Goal: Feedback & Contribution: Contribute content

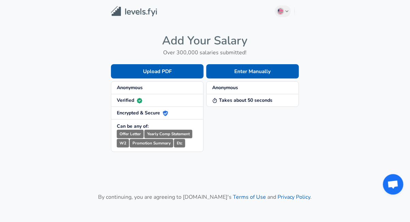
click at [250, 72] on button "Enter Manually" at bounding box center [253, 71] width 93 height 14
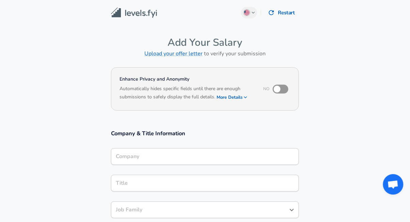
click at [282, 90] on input "checkbox" at bounding box center [277, 88] width 39 height 13
checkbox input "true"
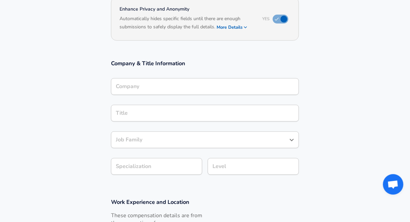
click at [242, 88] on div "Company" at bounding box center [205, 86] width 188 height 17
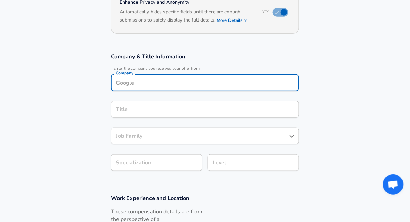
click at [256, 84] on input "Company" at bounding box center [205, 82] width 182 height 11
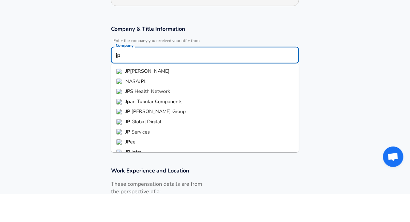
click at [160, 96] on span "[PERSON_NAME]" at bounding box center [150, 98] width 40 height 7
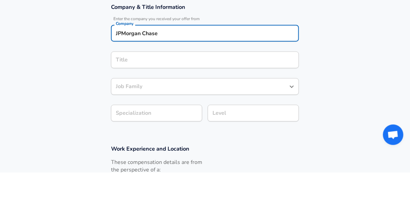
type input "JPMorgan Chase"
click at [171, 109] on input "Title" at bounding box center [205, 109] width 182 height 11
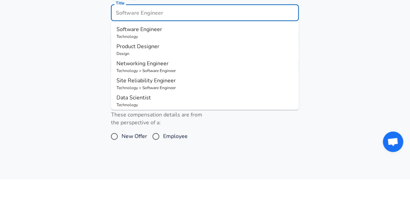
scroll to position [142, 0]
click at [179, 72] on p "Software Engineer" at bounding box center [205, 71] width 177 height 8
type input "Software Engineer"
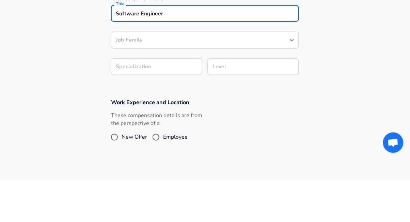
type input "Software Engineer"
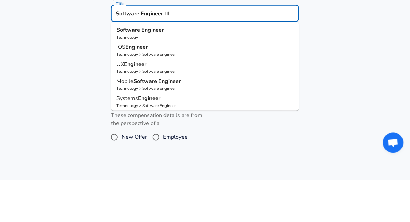
type input "Software Engineer III"
click at [335, 77] on section "Company & Title Information Enter the company you received your offer from Comp…" at bounding box center [205, 55] width 410 height 153
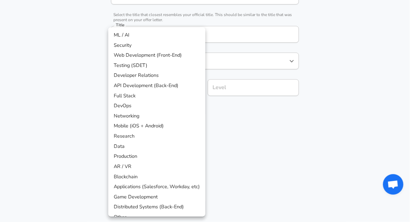
click at [177, 175] on li "Blockchain" at bounding box center [156, 176] width 97 height 10
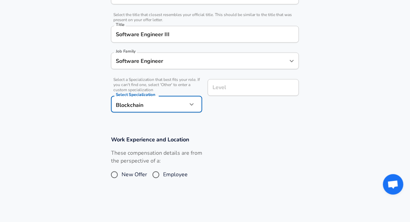
scroll to position [8, 0]
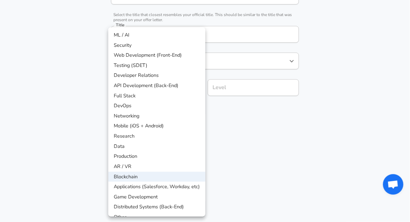
click at [178, 85] on li "API Development (Back-End)" at bounding box center [156, 85] width 97 height 10
type input "API Development (Back-End)"
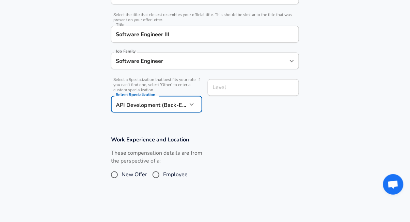
click at [264, 88] on input "Level" at bounding box center [253, 87] width 85 height 11
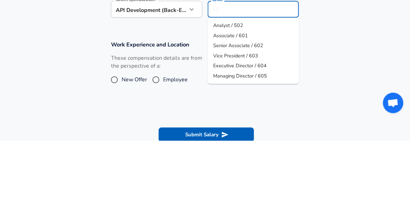
scroll to position [177, 0]
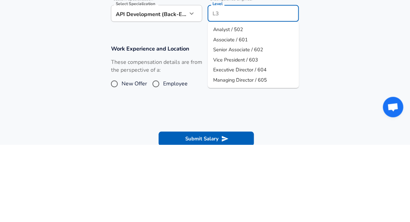
click at [259, 124] on span "Senior Associate / 602" at bounding box center [238, 126] width 50 height 7
type input "Senior Associate / 602"
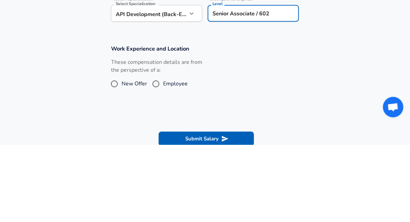
click at [265, 135] on div "Work Experience and Location These compensation details are from the perspectiv…" at bounding box center [205, 147] width 204 height 50
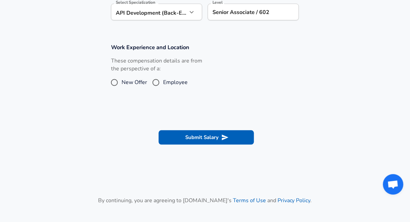
scroll to position [256, 0]
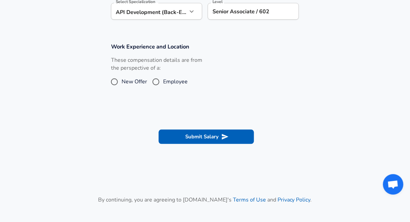
click at [115, 77] on input "New Offer" at bounding box center [114, 81] width 14 height 11
radio input "true"
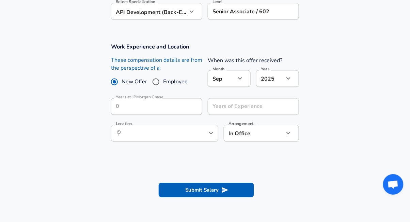
click at [120, 79] on input "New Offer" at bounding box center [114, 81] width 14 height 11
click at [256, 103] on input "Years of Experience" at bounding box center [246, 106] width 76 height 17
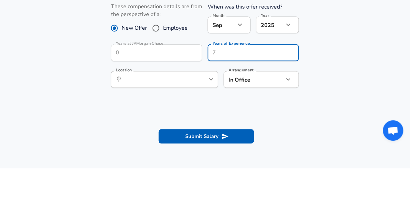
click at [239, 122] on div "Work Experience and Location These compensation details are from the perspectiv…" at bounding box center [205, 94] width 204 height 103
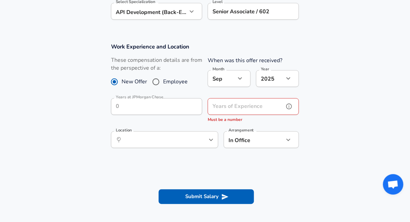
click at [248, 107] on input "Years of Experience" at bounding box center [246, 106] width 76 height 17
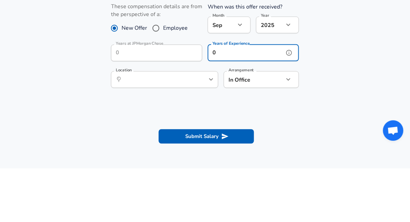
type input "0"
click at [182, 133] on input "Location" at bounding box center [157, 133] width 70 height 11
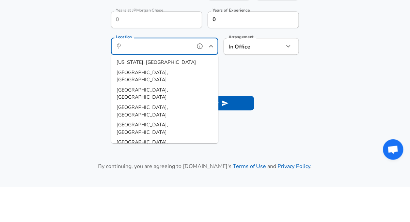
scroll to position [308, 0]
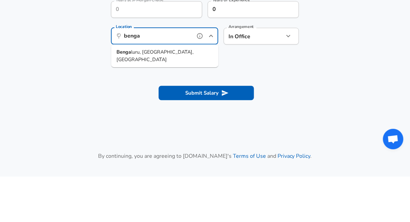
click at [158, 94] on span "Benga luru, KA, [GEOGRAPHIC_DATA]" at bounding box center [165, 101] width 96 height 15
type input "[GEOGRAPHIC_DATA], [GEOGRAPHIC_DATA], [GEOGRAPHIC_DATA]"
click at [158, 98] on section "Work Experience and Location These compensation details are from the perspectiv…" at bounding box center [205, 43] width 410 height 121
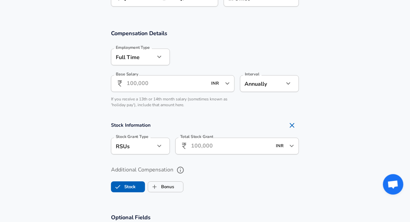
scroll to position [391, 0]
click at [175, 84] on input "Base Salary" at bounding box center [167, 83] width 81 height 17
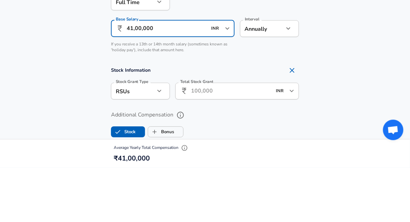
type input "41,00,000"
click at [287, 82] on icon "button" at bounding box center [289, 83] width 8 height 8
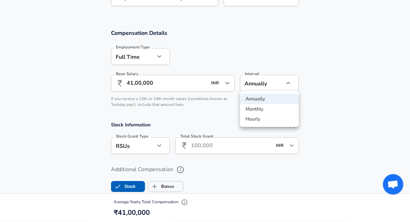
click at [267, 108] on li "Monthly" at bounding box center [269, 109] width 59 height 10
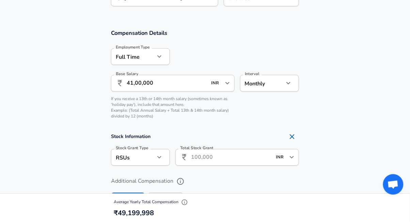
click at [283, 82] on button "button" at bounding box center [289, 83] width 12 height 12
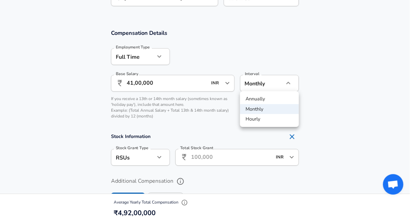
click at [273, 98] on li "Annually" at bounding box center [269, 99] width 59 height 10
type input "yearly"
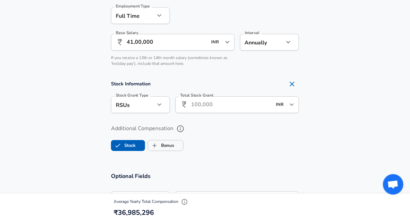
scroll to position [435, 0]
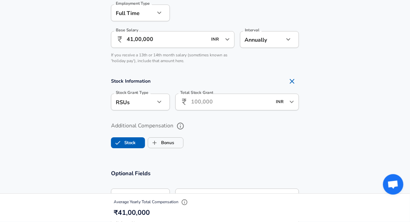
click at [173, 143] on label "Bonus" at bounding box center [161, 142] width 26 height 13
checkbox input "true"
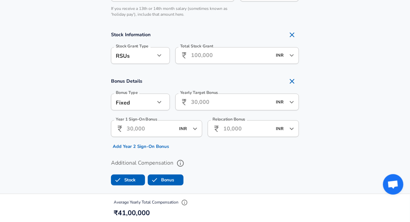
scroll to position [483, 0]
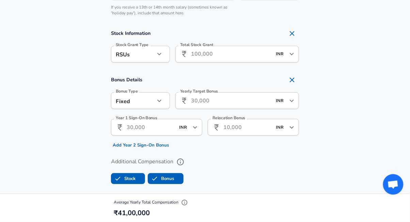
click at [155, 98] on button "button" at bounding box center [160, 101] width 12 height 12
click at [153, 126] on li "Percentage" at bounding box center [140, 127] width 59 height 10
type input "percentage"
click at [246, 97] on input "Yearly Target Bonus Percent" at bounding box center [230, 100] width 108 height 17
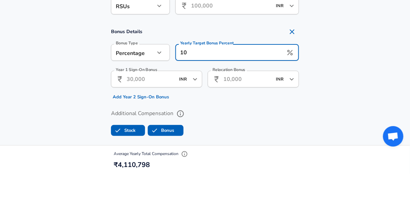
type input "10"
click at [341, 96] on section "Bonus Details Bonus Type Percentage percentage Bonus Type Yearly Target Bonus P…" at bounding box center [205, 111] width 410 height 77
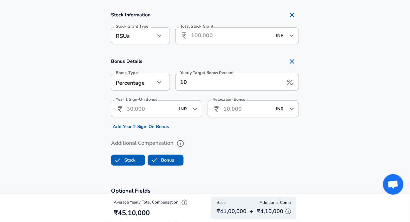
scroll to position [500, 0]
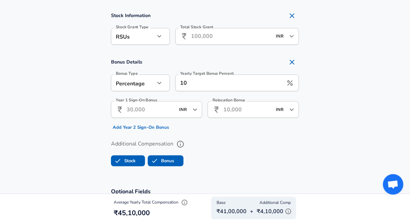
click at [124, 162] on input "Stock" at bounding box center [117, 160] width 13 height 13
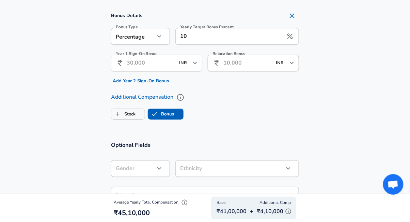
checkbox input "false"
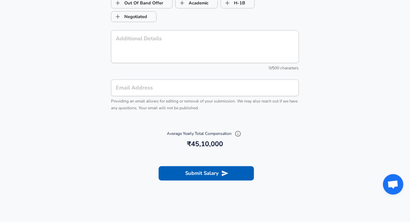
scroll to position [729, 0]
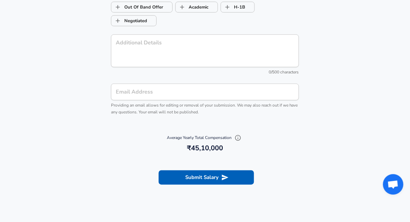
click at [233, 180] on button "Submit Salary" at bounding box center [206, 177] width 95 height 14
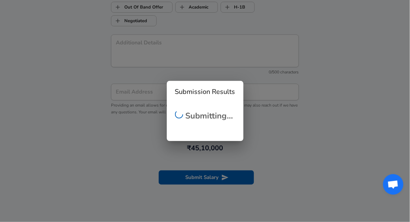
checkbox input "false"
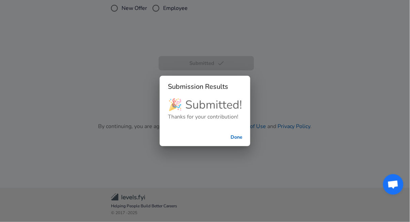
scroll to position [184, 0]
